Goal: Transaction & Acquisition: Purchase product/service

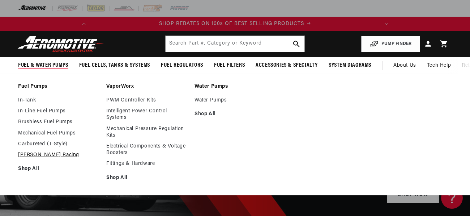
click at [40, 154] on link "[PERSON_NAME] Racing" at bounding box center [58, 155] width 81 height 7
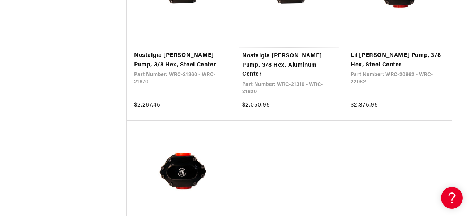
scroll to position [781, 0]
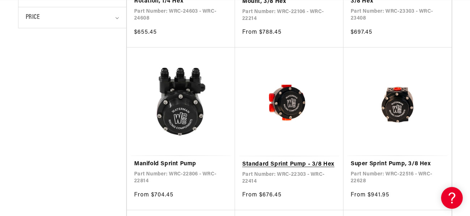
click at [281, 160] on link "Standard Sprint Pump - 3/8 Hex" at bounding box center [289, 164] width 94 height 9
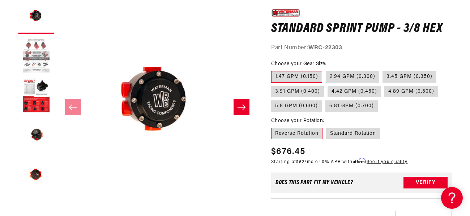
click at [32, 60] on button "Load image 2 in gallery view" at bounding box center [36, 56] width 36 height 36
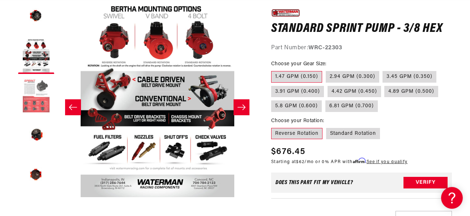
scroll to position [0, 286]
click at [35, 94] on button "Load image 3 in gallery view" at bounding box center [36, 95] width 36 height 36
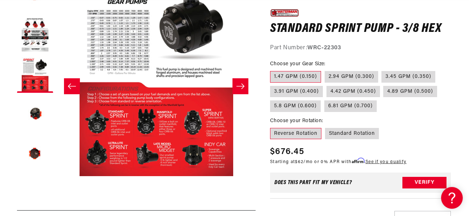
scroll to position [124, 0]
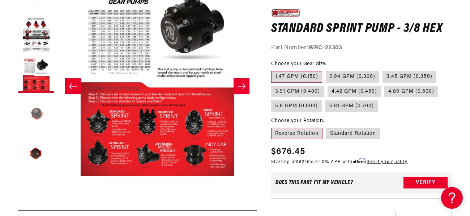
click at [38, 112] on button "Load image 4 in gallery view" at bounding box center [36, 114] width 36 height 36
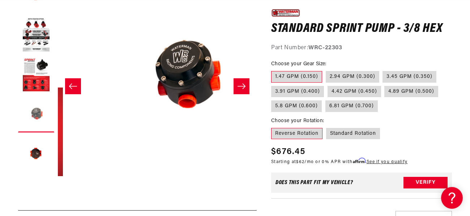
scroll to position [0, 597]
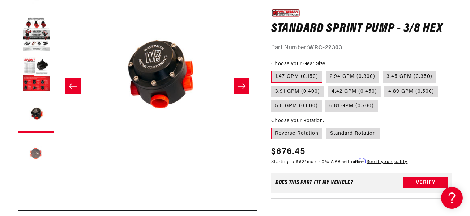
click at [35, 150] on button "Load image 5 in gallery view" at bounding box center [36, 154] width 36 height 36
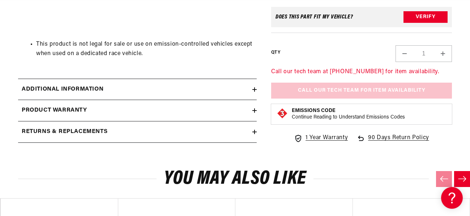
scroll to position [0, 0]
click at [78, 129] on h2 "Returns & replacements" at bounding box center [65, 131] width 86 height 9
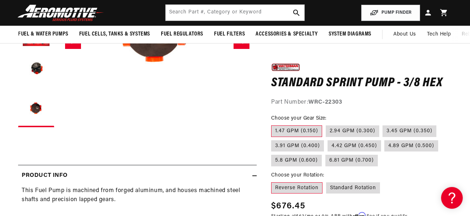
scroll to position [168, 0]
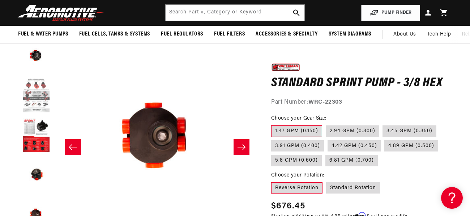
click at [39, 100] on button "Load image 2 in gallery view" at bounding box center [36, 95] width 36 height 36
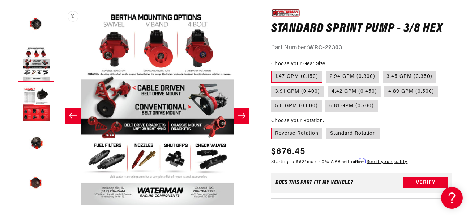
click at [58, 205] on button "Open media 2 in modal" at bounding box center [58, 205] width 0 height 0
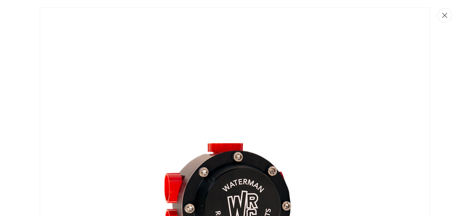
click at [445, 13] on icon "Close" at bounding box center [444, 15] width 5 height 5
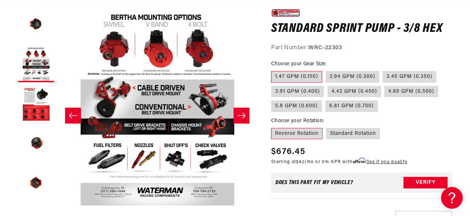
scroll to position [0, 0]
